Goal: Task Accomplishment & Management: Complete application form

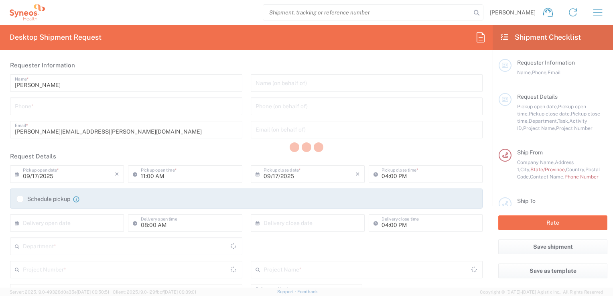
type input "Department"
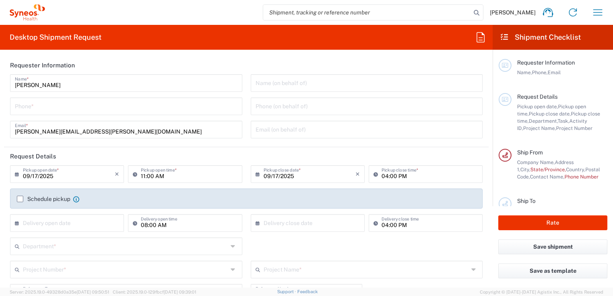
type input "Mexico"
type input "INC Research Clin Svcs Mexico"
click at [51, 108] on input "tel" at bounding box center [126, 106] width 223 height 14
type input "5521820530"
type input "525586161225"
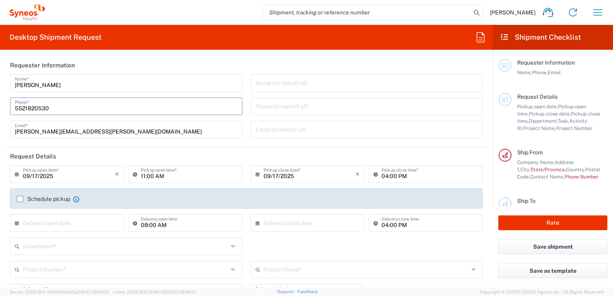
type input "INC Research Clin Svcs Mexico"
type input "Via Gustavo Baz 309 edificio A1 Piso 1"
type input "Colonia Industrial de Loma- Tlalnepantla de Baz, Centrum Park"
type input "Tlalnepantla"
type input "54060"
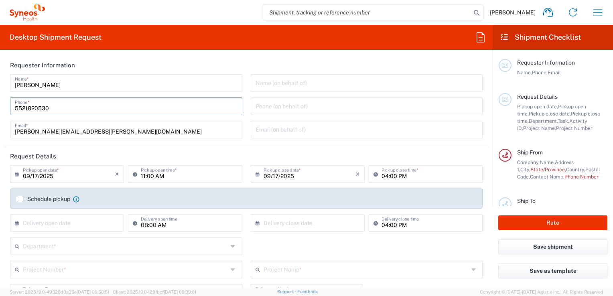
type input "5521820530"
type input "mauricio.islas@syneoshealth.com"
click at [246, 97] on div "Name (on behalf of) Phone (on behalf of) Email (on behalf of)" at bounding box center [366, 109] width 241 height 70
click at [197, 132] on input "alberto.reyes@syneoshealth.com" at bounding box center [126, 129] width 223 height 14
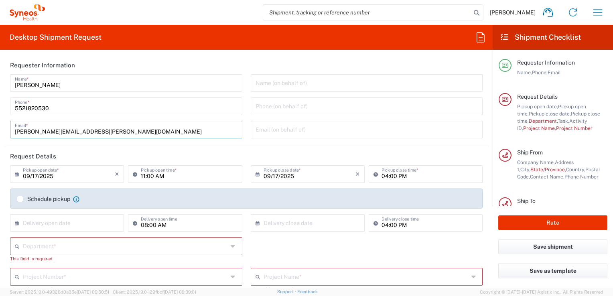
drag, startPoint x: 244, startPoint y: 117, endPoint x: 239, endPoint y: 124, distance: 8.3
click at [246, 117] on div "Name (on behalf of) Phone (on behalf of) Email (on behalf of)" at bounding box center [366, 109] width 241 height 70
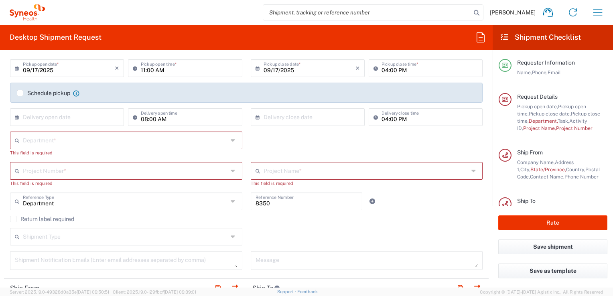
scroll to position [120, 0]
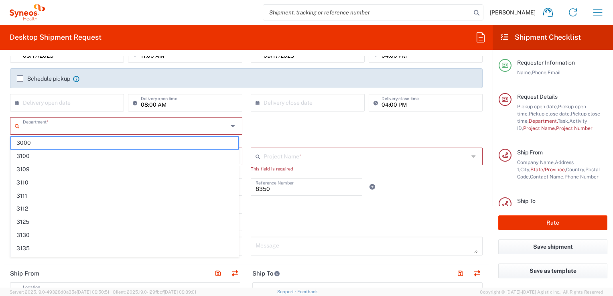
click at [67, 129] on input "text" at bounding box center [125, 125] width 205 height 14
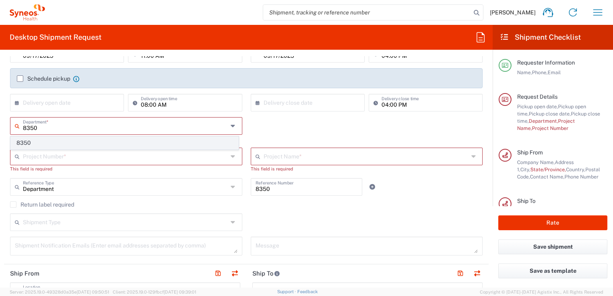
type input "8350"
click at [32, 143] on span "8350" at bounding box center [125, 143] width 228 height 12
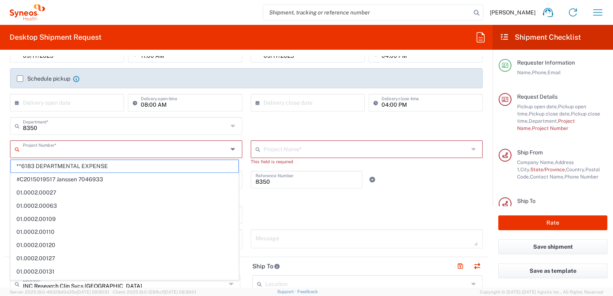
click at [51, 151] on input "text" at bounding box center [125, 149] width 205 height 14
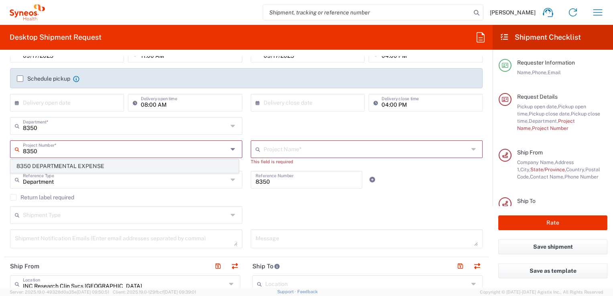
click at [61, 165] on span "8350 DEPARTMENTAL EXPENSE" at bounding box center [125, 166] width 228 height 12
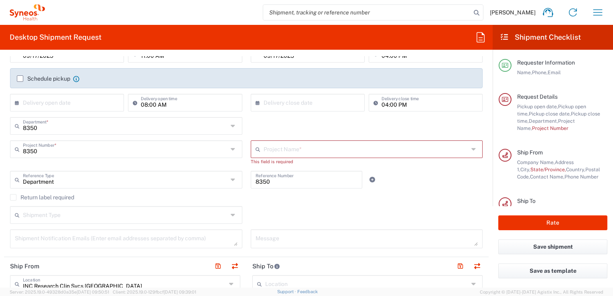
type input "8350 DEPARTMENTAL EXPENSE"
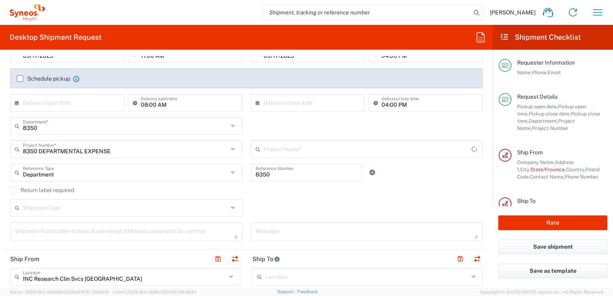
type input "8350 DEPARTMENTAL EXPENSE"
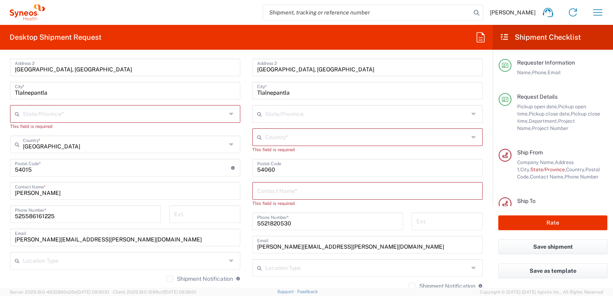
scroll to position [401, 0]
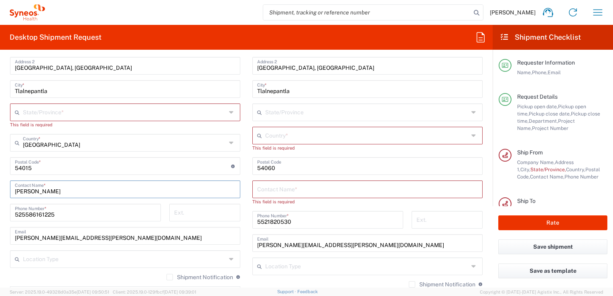
drag, startPoint x: 59, startPoint y: 190, endPoint x: 8, endPoint y: 191, distance: 51.4
click at [8, 191] on main "INC Research Clin Svcs Mexico Location INC Research Clin Svcs Mexico Addison Wh…" at bounding box center [125, 171] width 242 height 368
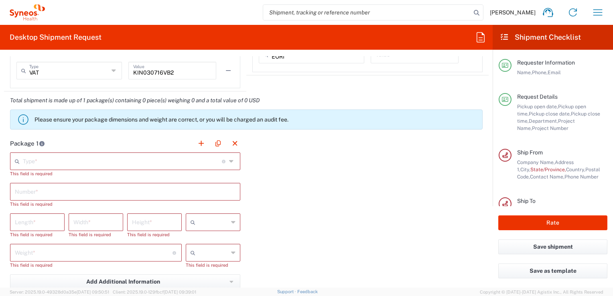
scroll to position [682, 0]
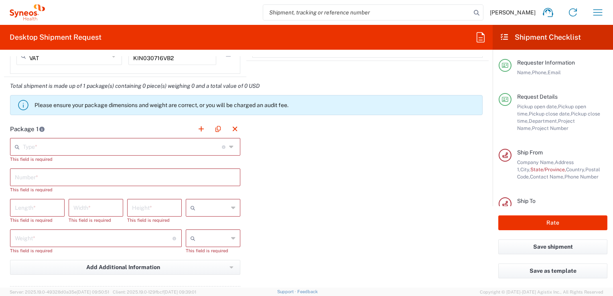
click at [64, 146] on input "text" at bounding box center [122, 146] width 199 height 14
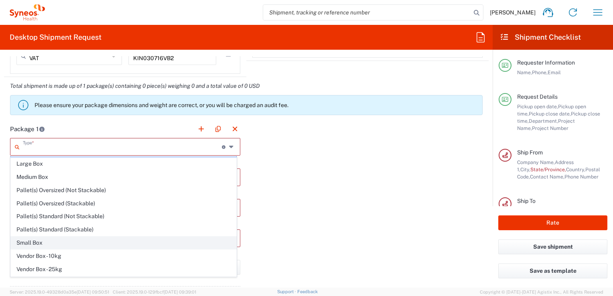
scroll to position [22, 0]
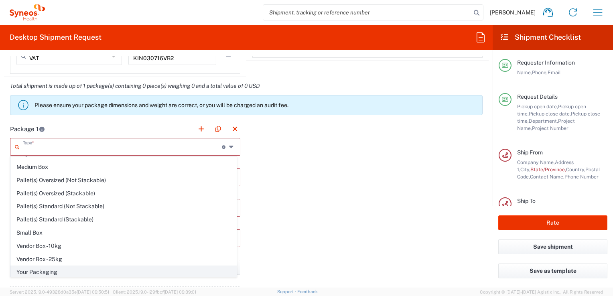
click at [37, 271] on span "Your Packaging" at bounding box center [124, 272] width 226 height 12
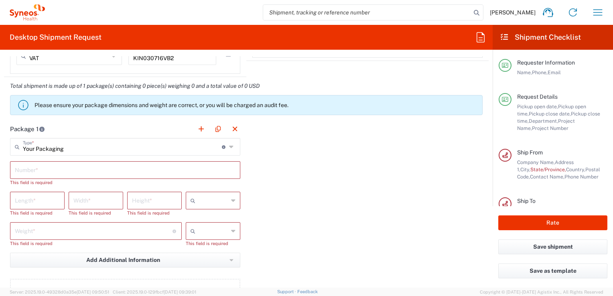
click at [132, 148] on input "Your Packaging" at bounding box center [122, 146] width 199 height 14
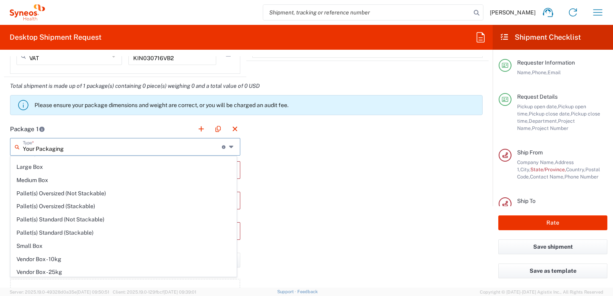
scroll to position [0, 0]
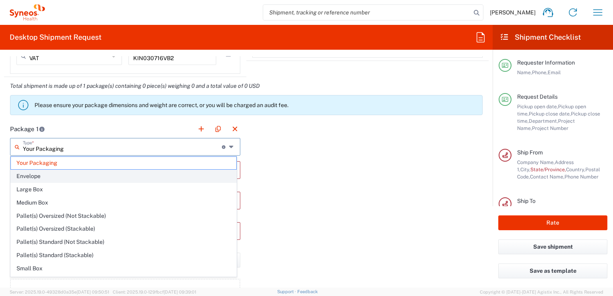
click at [36, 179] on span "Envelope" at bounding box center [124, 176] width 226 height 12
type input "Envelope"
type input "1"
type input "9.5"
type input "12.5"
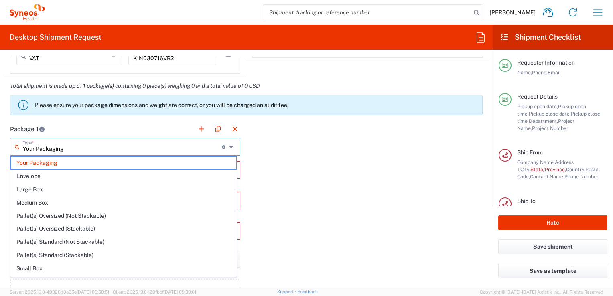
type input "0.25"
type input "in"
type input "0.45"
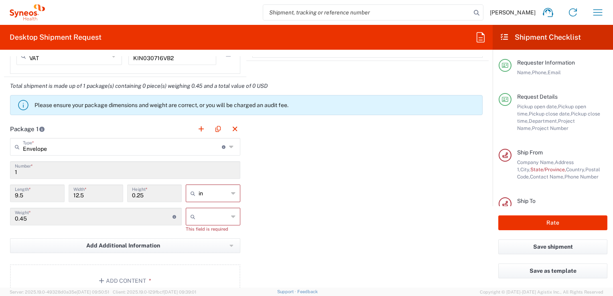
click at [232, 193] on icon at bounding box center [233, 193] width 4 height 13
click at [212, 222] on span "cm" at bounding box center [210, 223] width 52 height 12
type input "24.13"
type input "31.75"
type input "0.64"
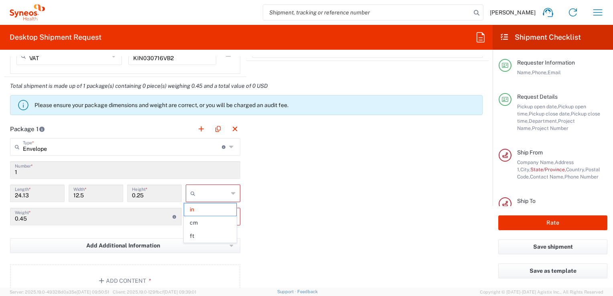
type input "cm"
click at [231, 213] on icon at bounding box center [233, 216] width 4 height 13
click at [209, 234] on span "kgs" at bounding box center [210, 233] width 52 height 12
type input "kgs"
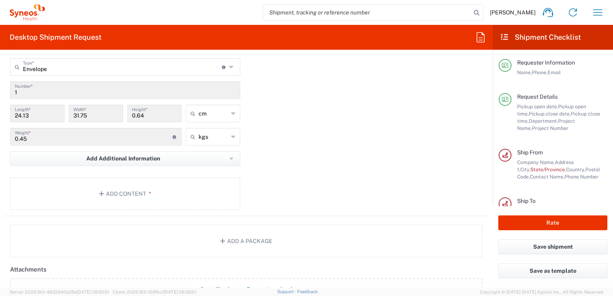
scroll to position [762, 0]
click at [120, 192] on button "Add Content *" at bounding box center [125, 193] width 230 height 33
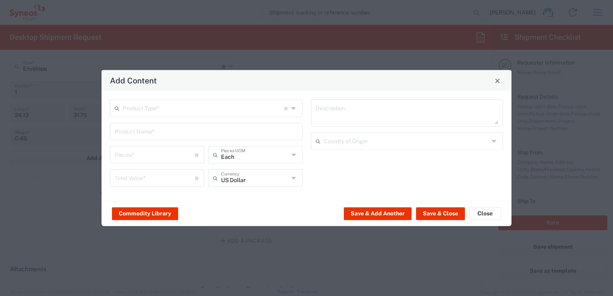
click at [180, 107] on input "text" at bounding box center [203, 108] width 161 height 14
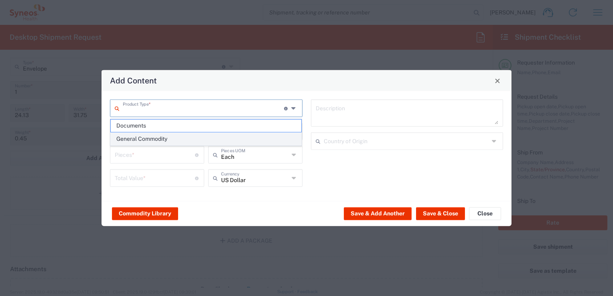
click at [148, 139] on span "General Commodity" at bounding box center [206, 139] width 191 height 12
type input "General Commodity"
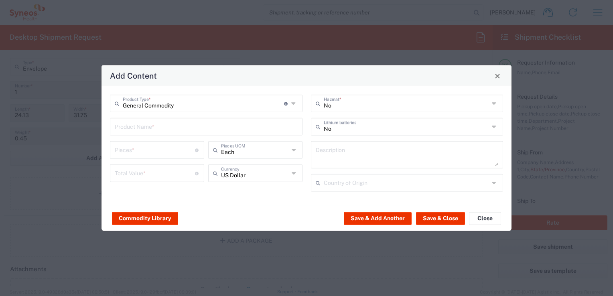
click at [159, 126] on input "text" at bounding box center [206, 126] width 183 height 14
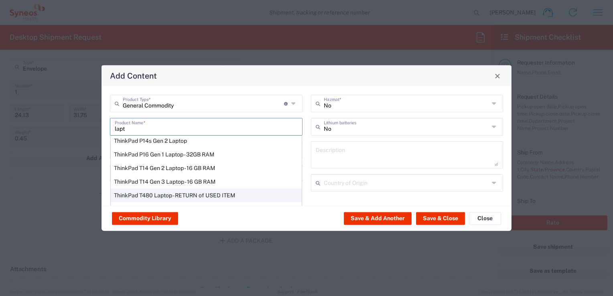
scroll to position [120, 0]
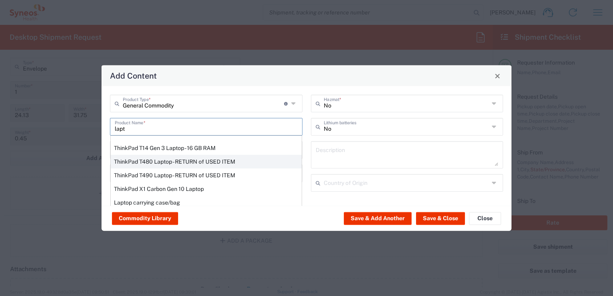
click at [160, 162] on div "ThinkPad T480 Laptop - RETURN of USED ITEM" at bounding box center [206, 162] width 191 height 14
type input "ThinkPad T480 Laptop - RETURN of USED ITEM"
type input "1"
type input "200"
type textarea "Intel Core i5 - 8GB Memory - 500GB Hard Drive"
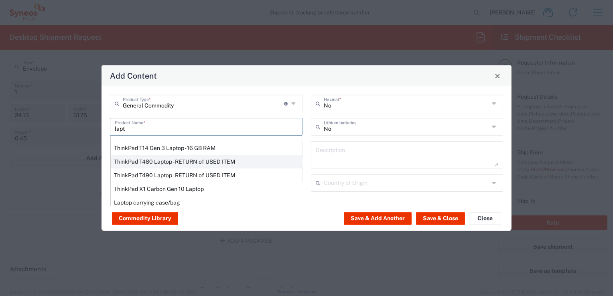
type input "China"
type input "Yes"
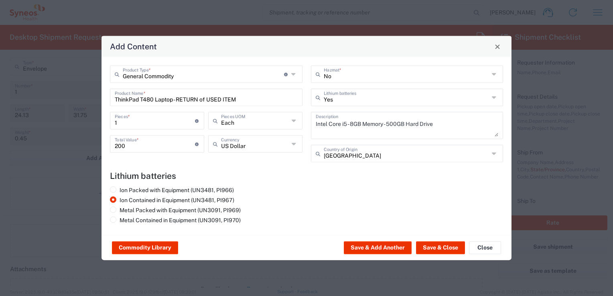
click at [293, 76] on icon at bounding box center [294, 74] width 6 height 13
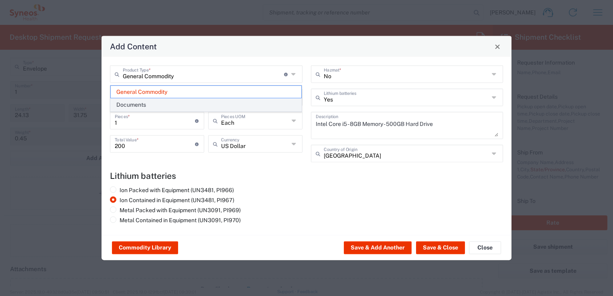
click at [153, 102] on span "Documents" at bounding box center [206, 105] width 191 height 12
type input "Documents"
type input "1"
type textarea "Documents"
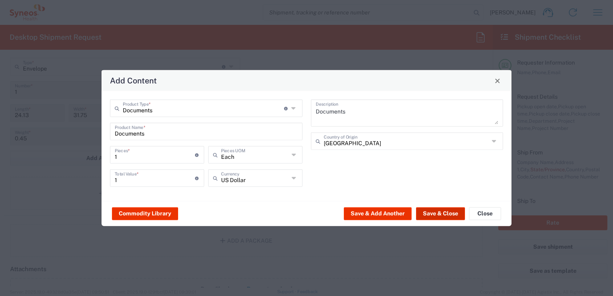
click at [447, 216] on button "Save & Close" at bounding box center [440, 213] width 49 height 13
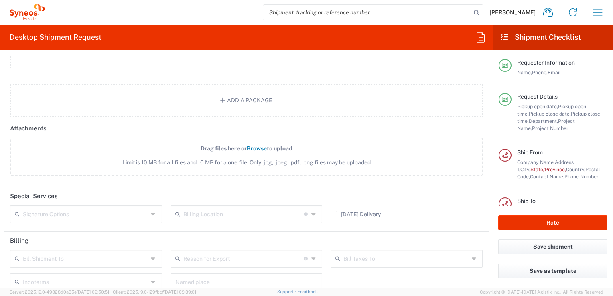
scroll to position [963, 0]
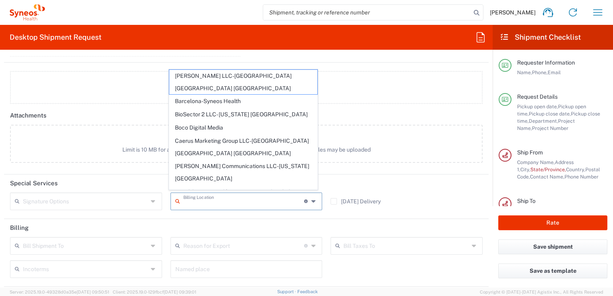
click at [233, 203] on input "text" at bounding box center [243, 201] width 121 height 14
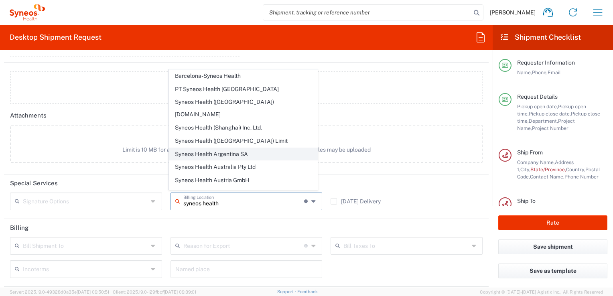
click at [238, 148] on span "Syneos Health Argentina SA" at bounding box center [243, 154] width 148 height 12
type input "Syneos Health Argentina SA"
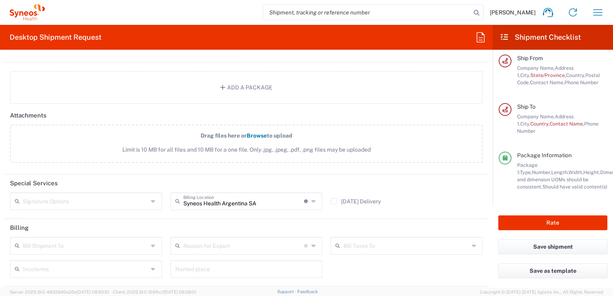
scroll to position [102, 0]
